Goal: Go to known website: Access a specific website the user already knows

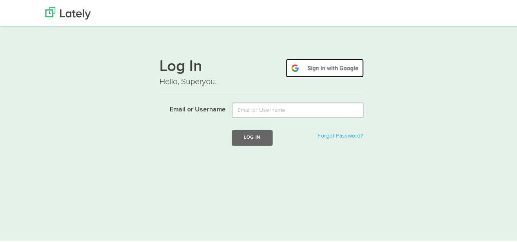
click at [310, 73] on img at bounding box center [325, 67] width 78 height 19
click at [326, 62] on img at bounding box center [325, 67] width 78 height 19
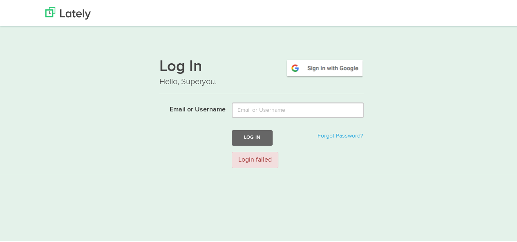
click at [103, 7] on div at bounding box center [261, 10] width 445 height 20
click at [85, 13] on img at bounding box center [67, 12] width 45 height 12
